Goal: Task Accomplishment & Management: Manage account settings

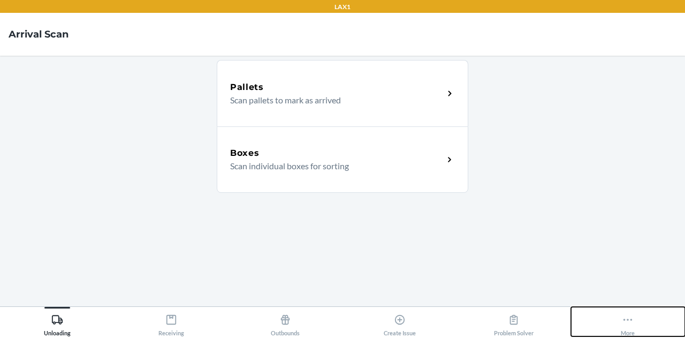
click at [625, 323] on icon at bounding box center [628, 320] width 12 height 12
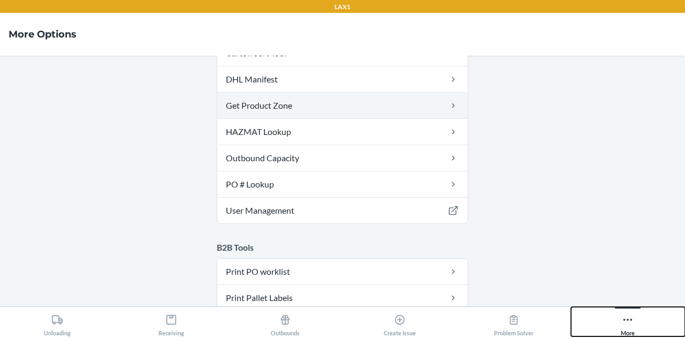
scroll to position [155, 0]
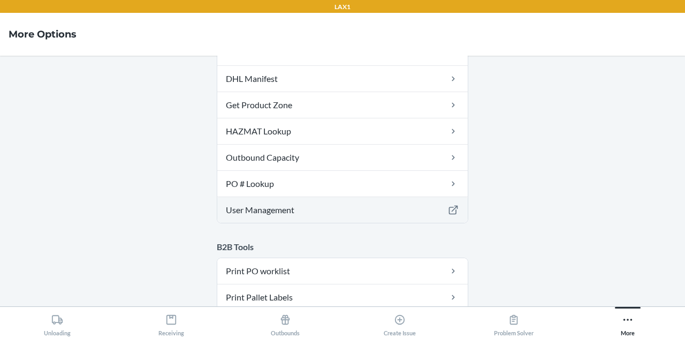
click at [371, 208] on link "User Management" at bounding box center [342, 210] width 251 height 26
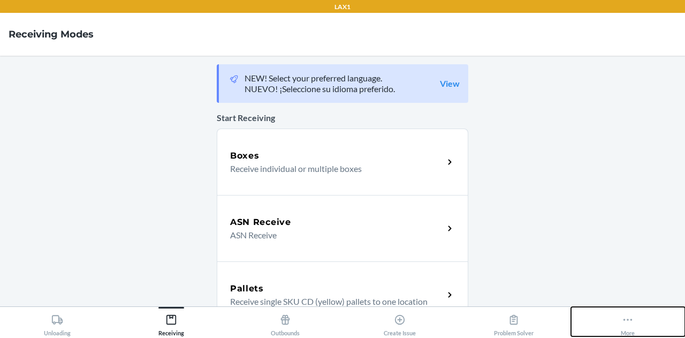
click at [624, 316] on icon at bounding box center [628, 320] width 12 height 12
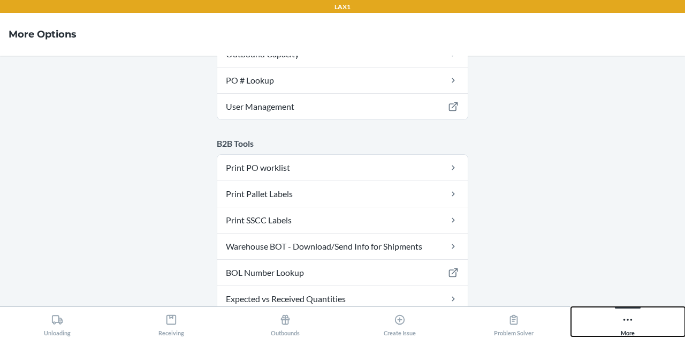
scroll to position [269, 0]
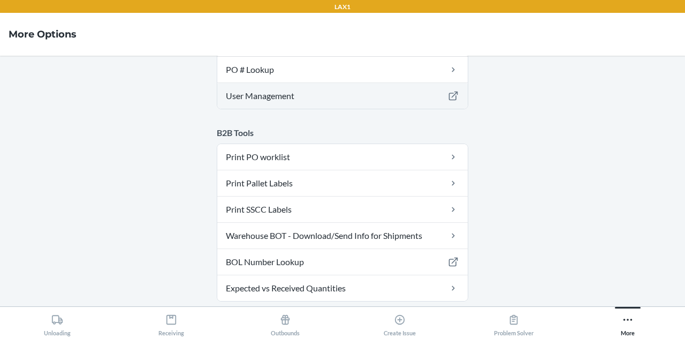
click at [409, 99] on link "User Management" at bounding box center [342, 96] width 251 height 26
